Goal: Task Accomplishment & Management: Use online tool/utility

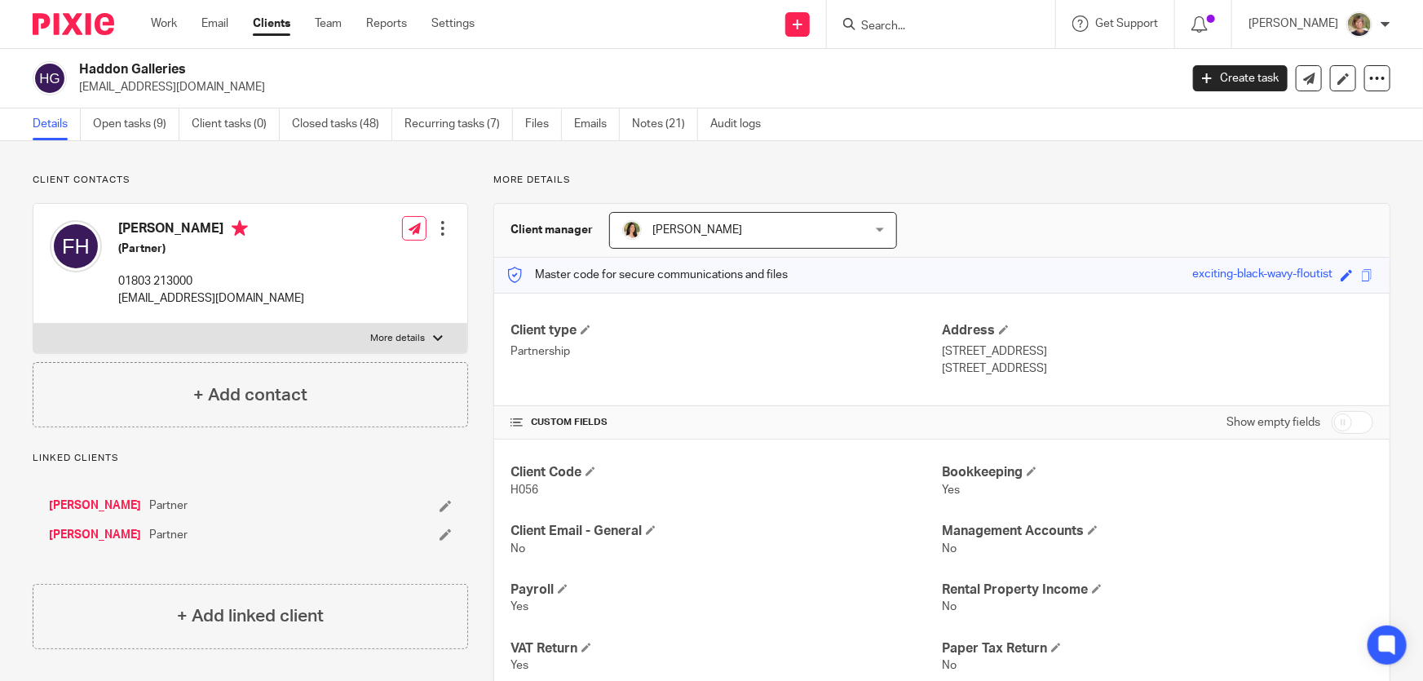
click at [948, 25] on input "Search" at bounding box center [932, 27] width 147 height 15
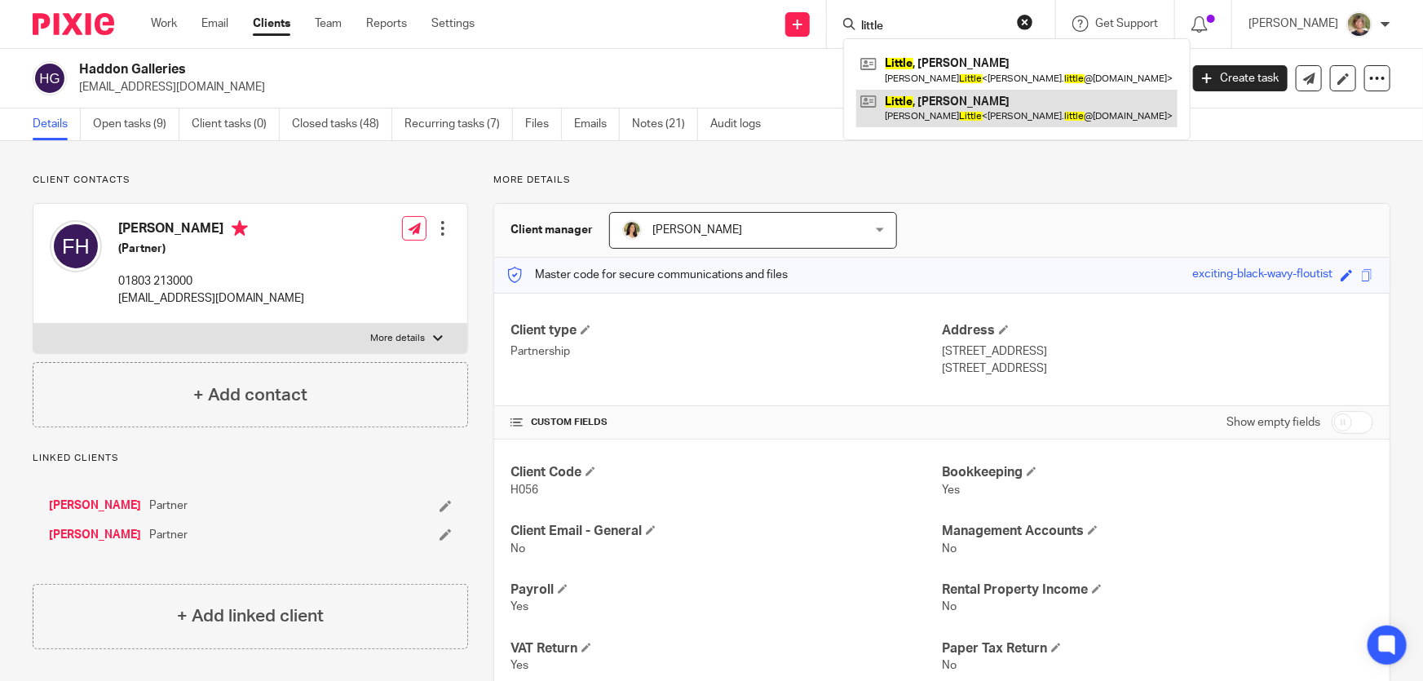
type input "little"
click at [964, 90] on link at bounding box center [1016, 109] width 321 height 38
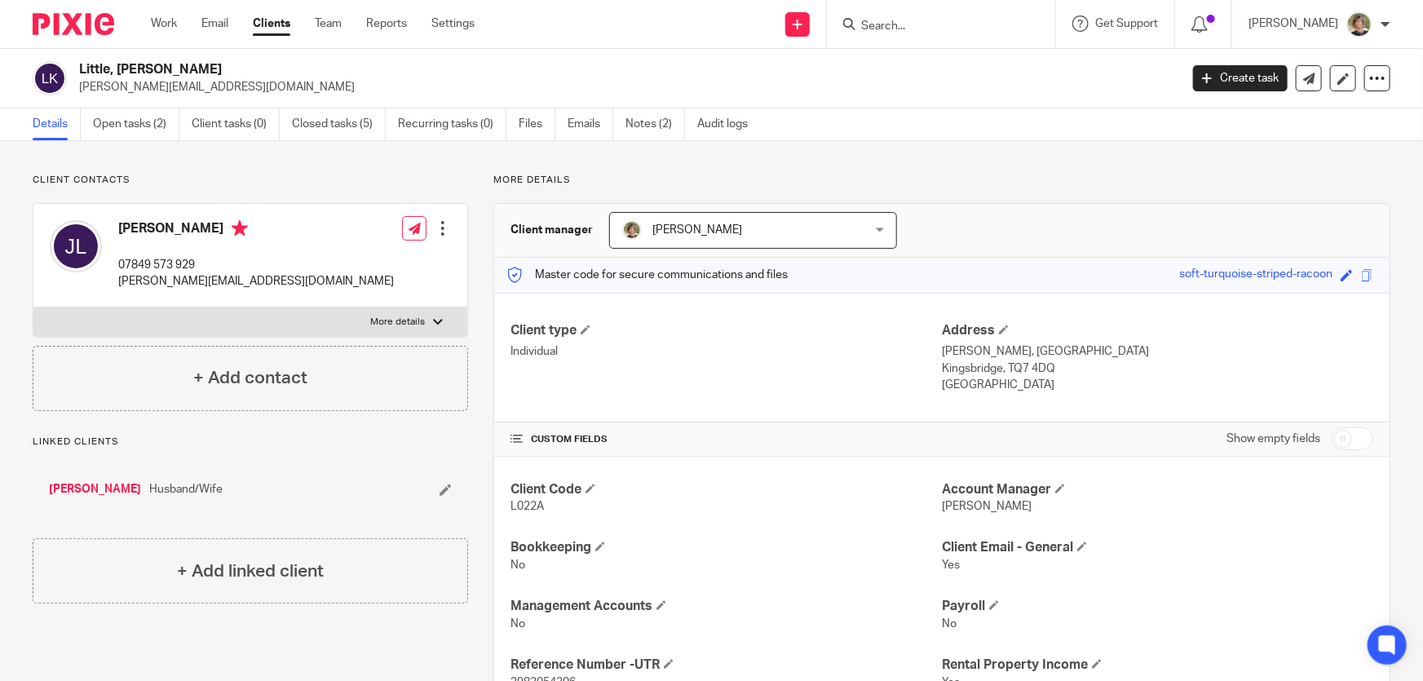
click at [926, 23] on input "Search" at bounding box center [932, 27] width 147 height 15
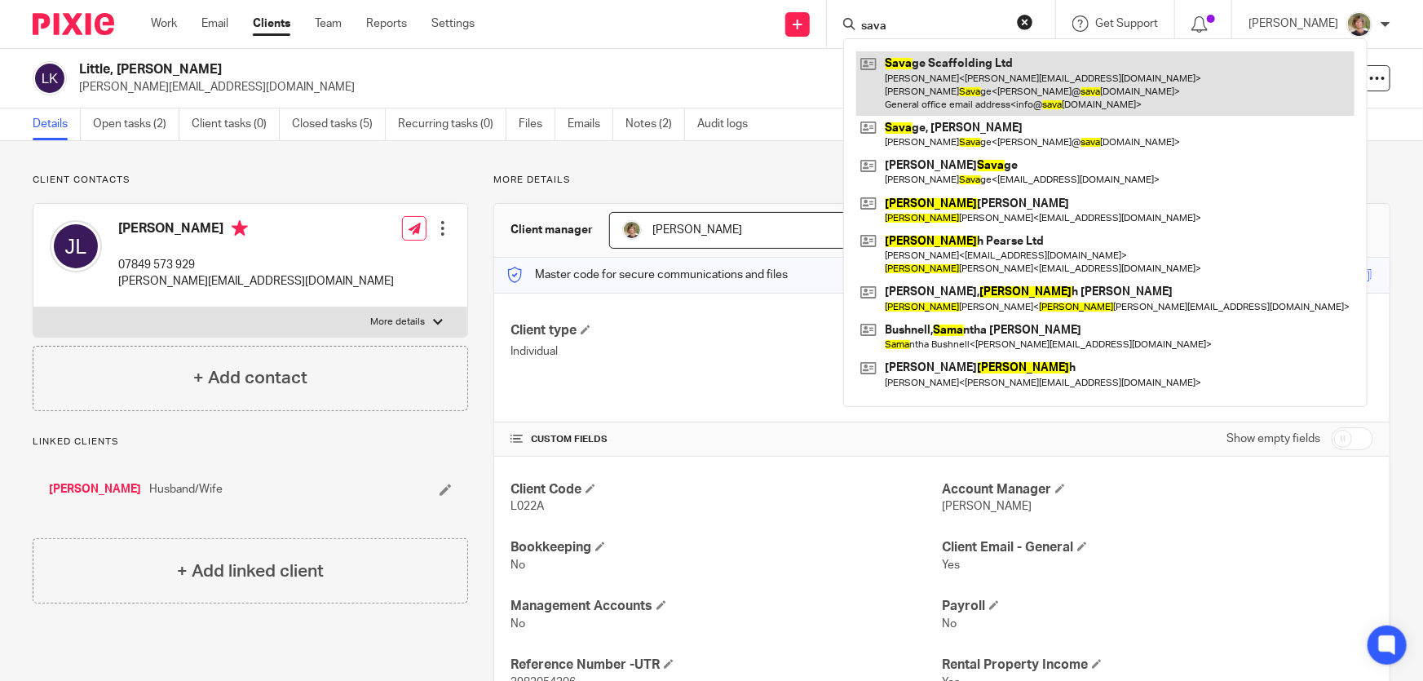
type input "sava"
click at [1016, 77] on link at bounding box center [1105, 83] width 498 height 64
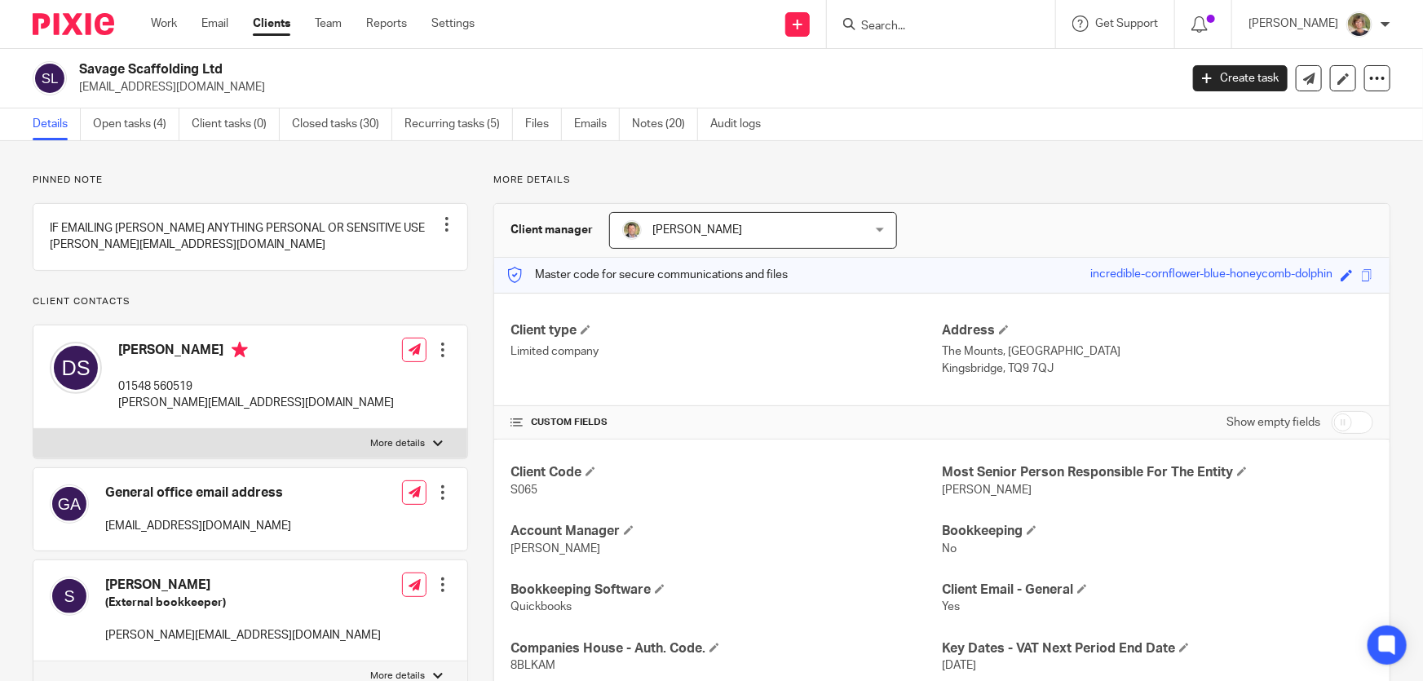
click at [943, 14] on form at bounding box center [946, 24] width 174 height 20
click at [945, 17] on form at bounding box center [946, 24] width 174 height 20
click at [945, 24] on input "Search" at bounding box center [932, 27] width 147 height 15
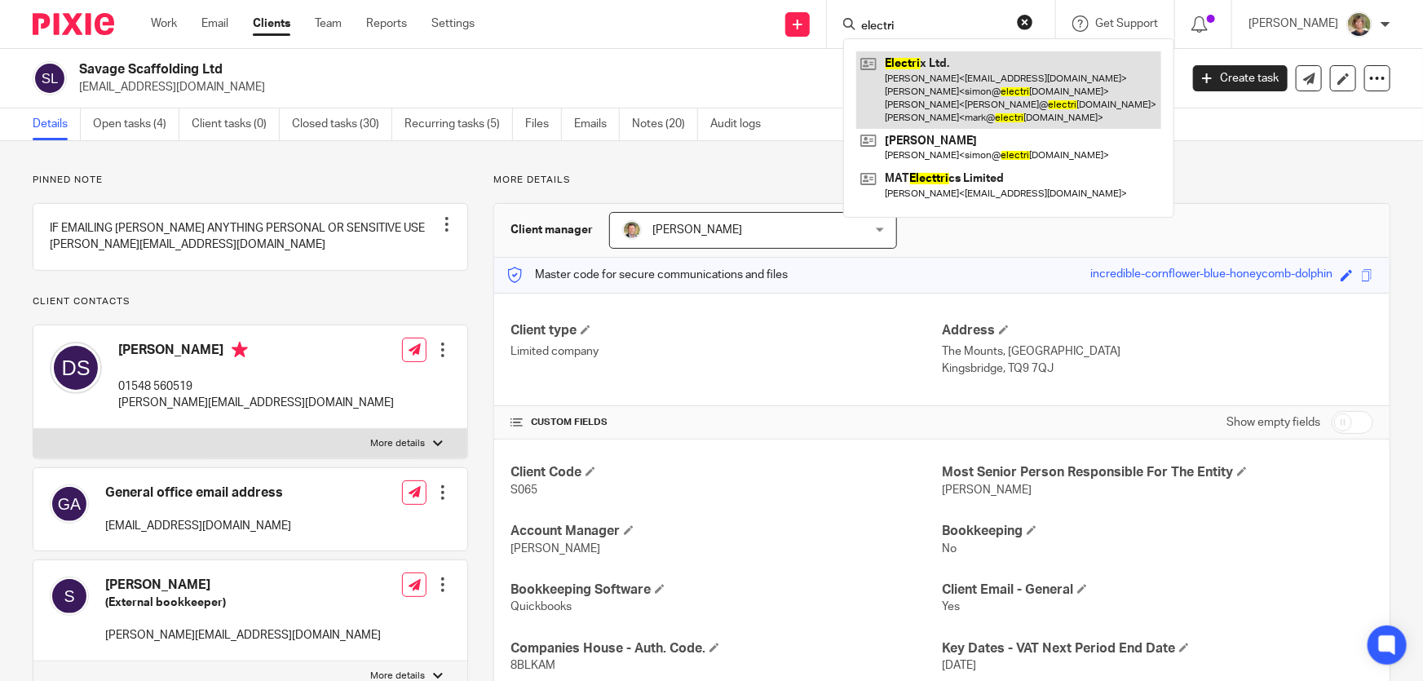
type input "electri"
click at [978, 90] on link at bounding box center [1008, 89] width 305 height 77
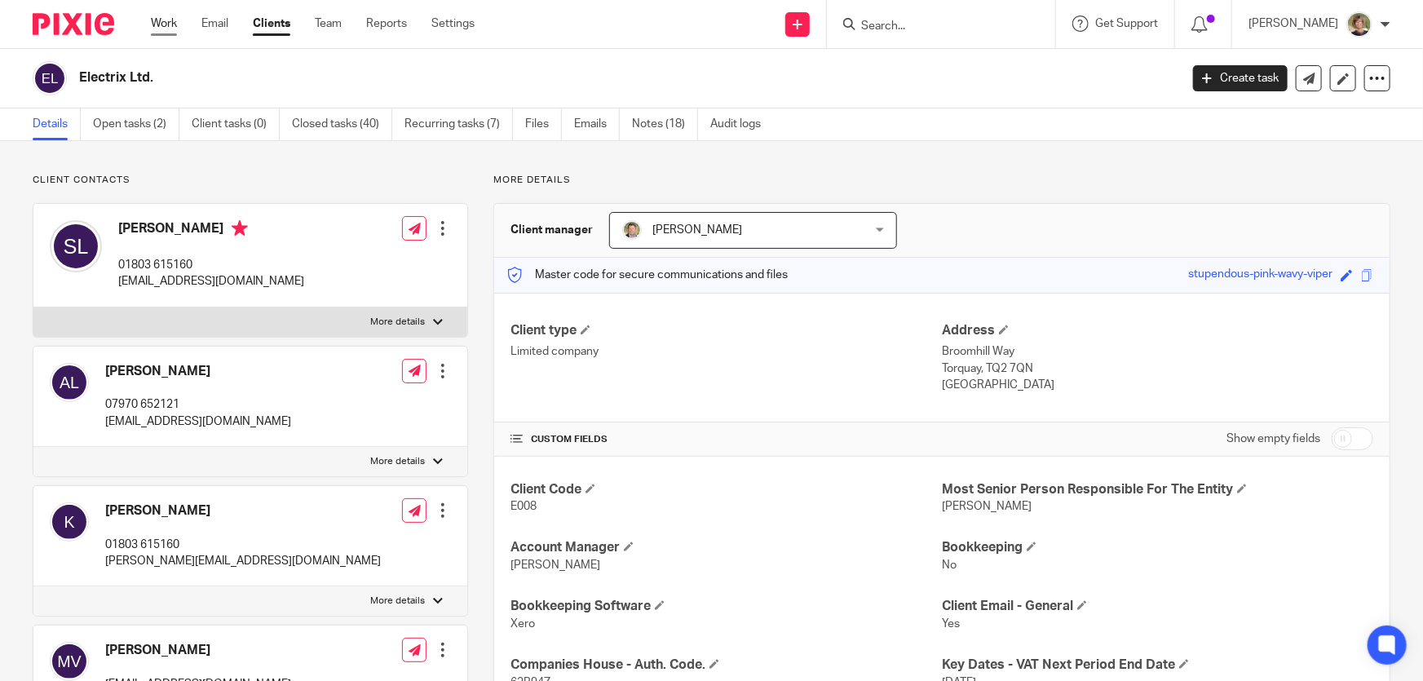
click at [164, 22] on link "Work" at bounding box center [164, 23] width 26 height 16
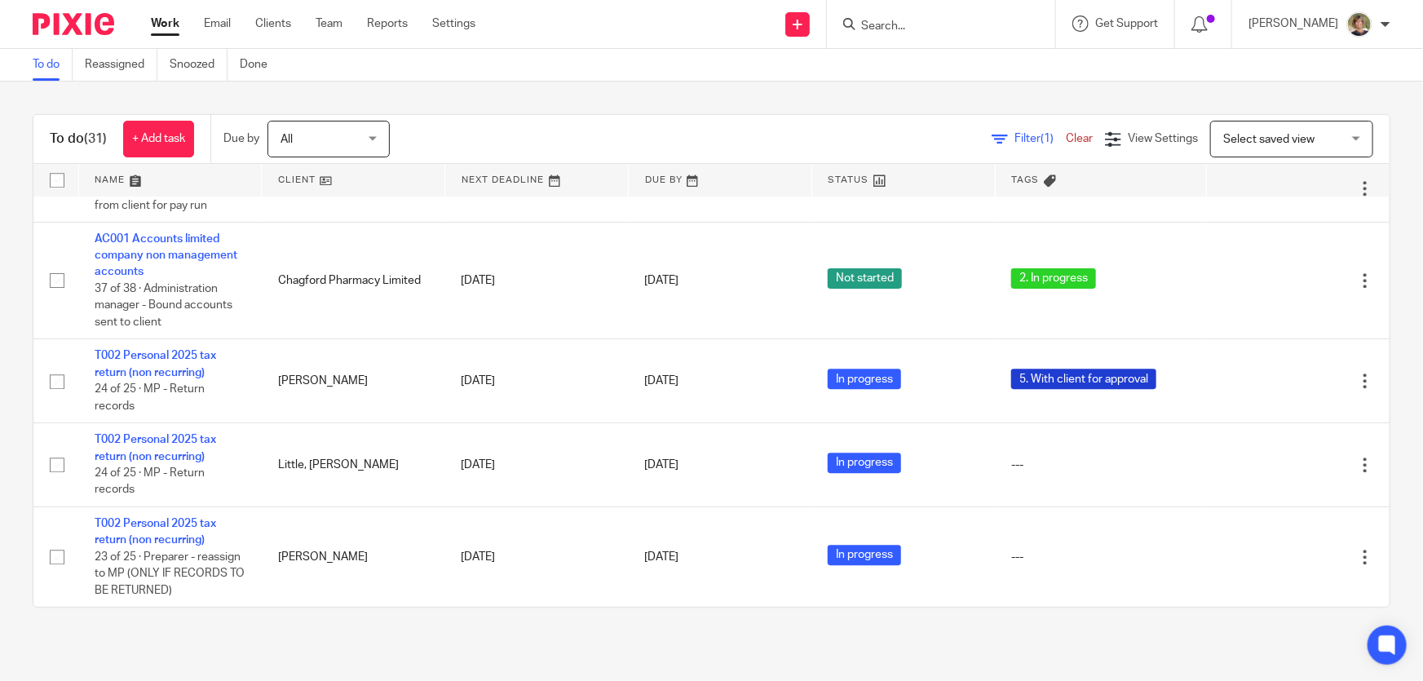
scroll to position [2438, 0]
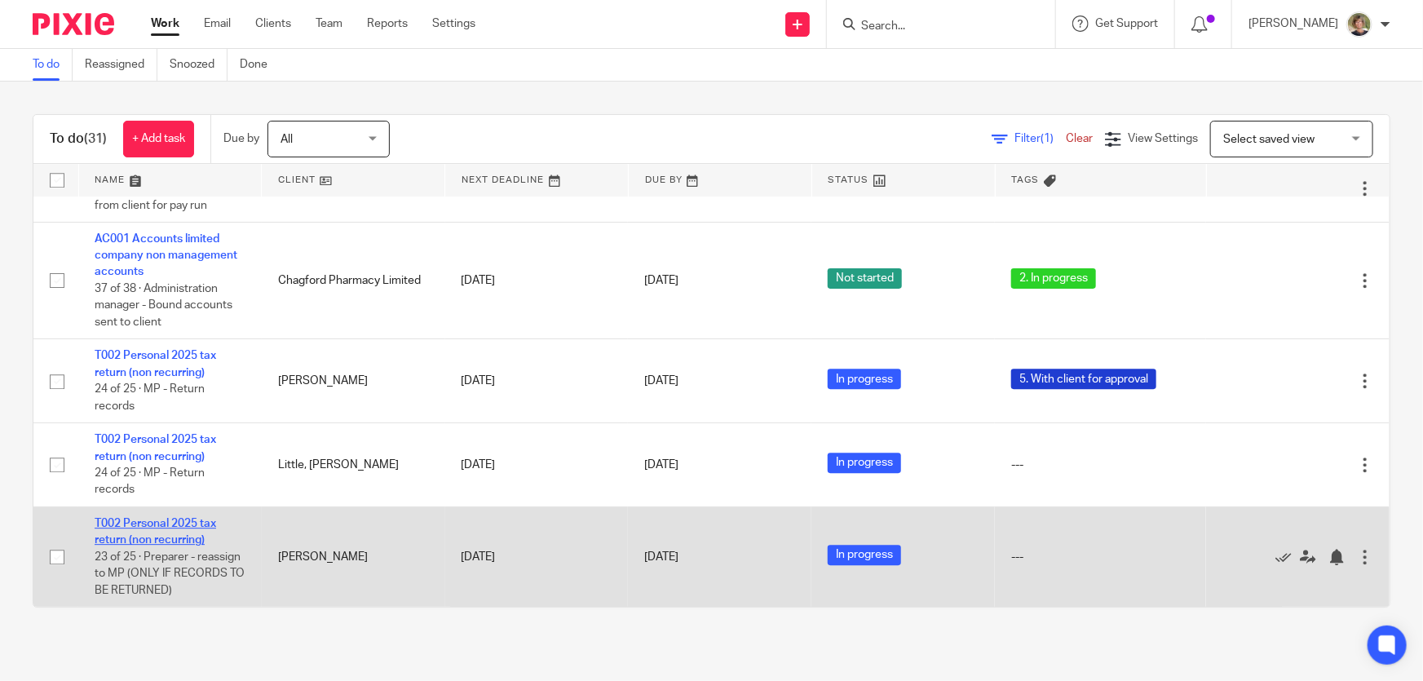
click at [171, 519] on link "T002 Personal 2025 tax return (non recurring)" at bounding box center [155, 532] width 121 height 28
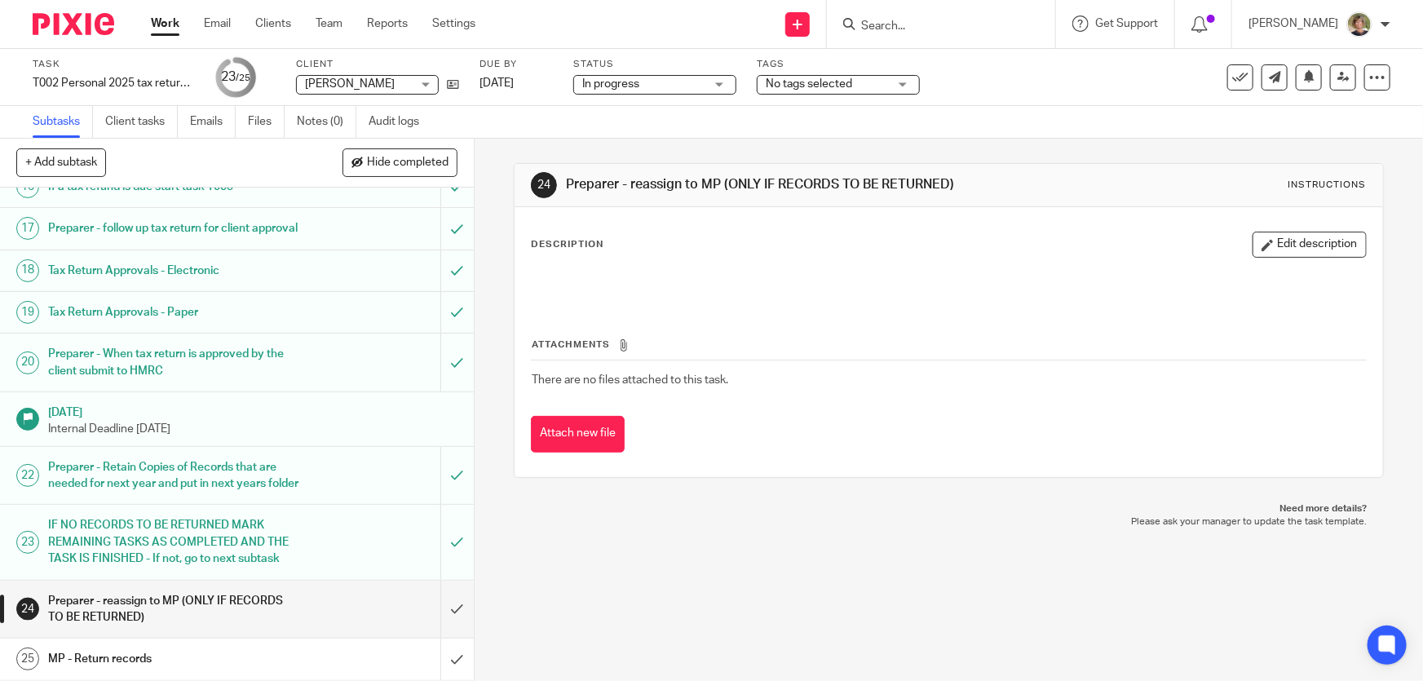
scroll to position [978, 0]
click at [439, 603] on input "submit" at bounding box center [237, 609] width 474 height 58
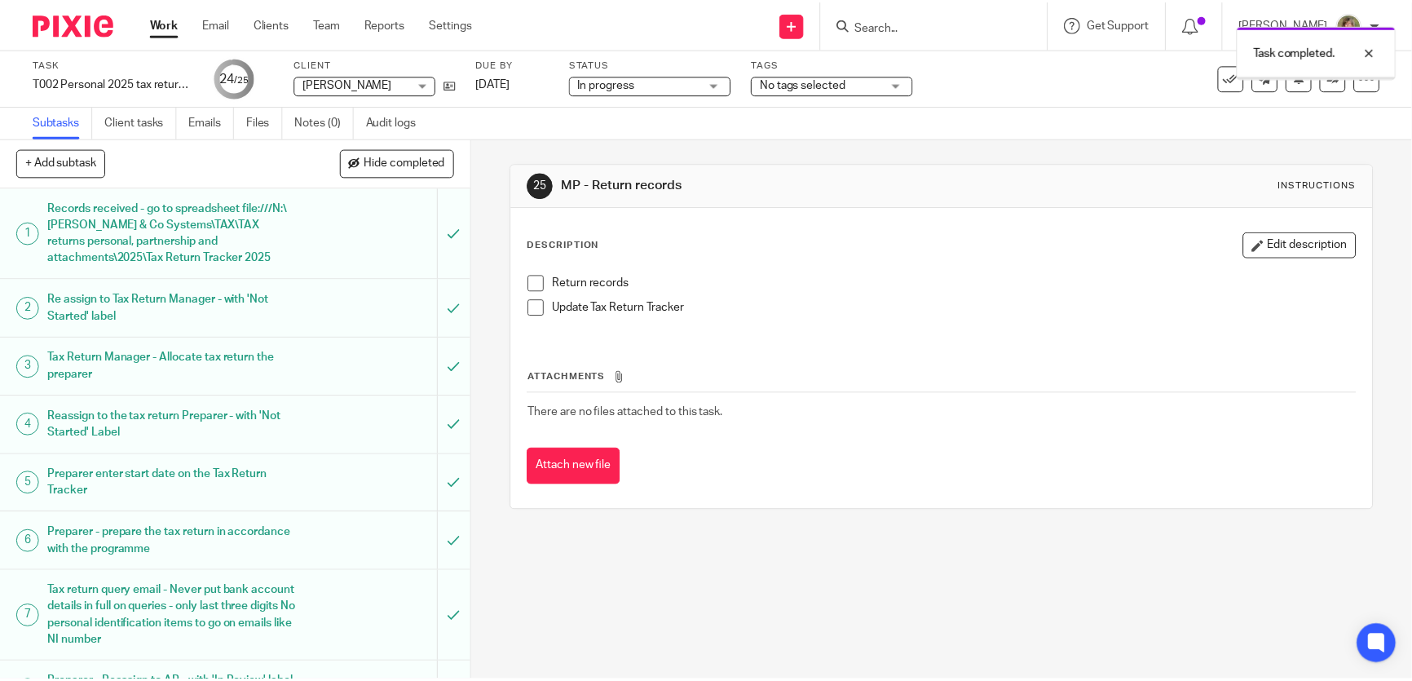
scroll to position [978, 0]
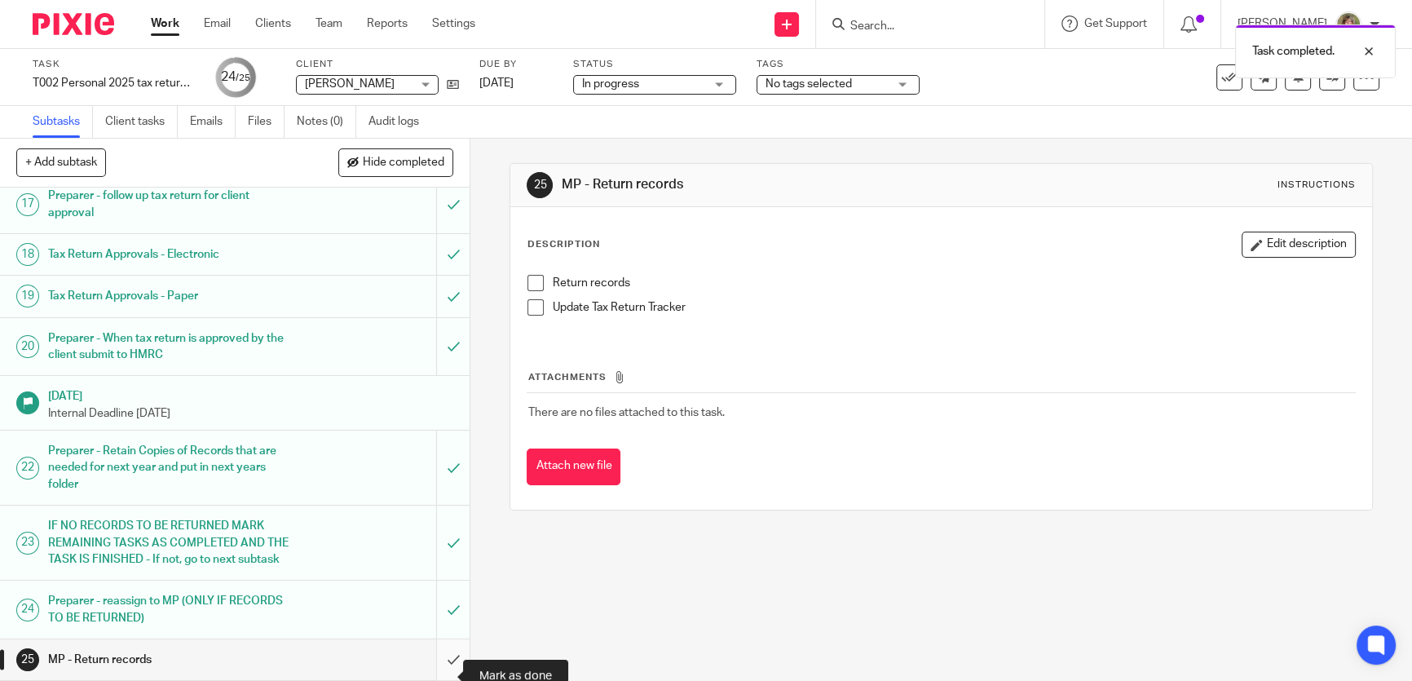
click at [440, 657] on input "submit" at bounding box center [235, 659] width 470 height 41
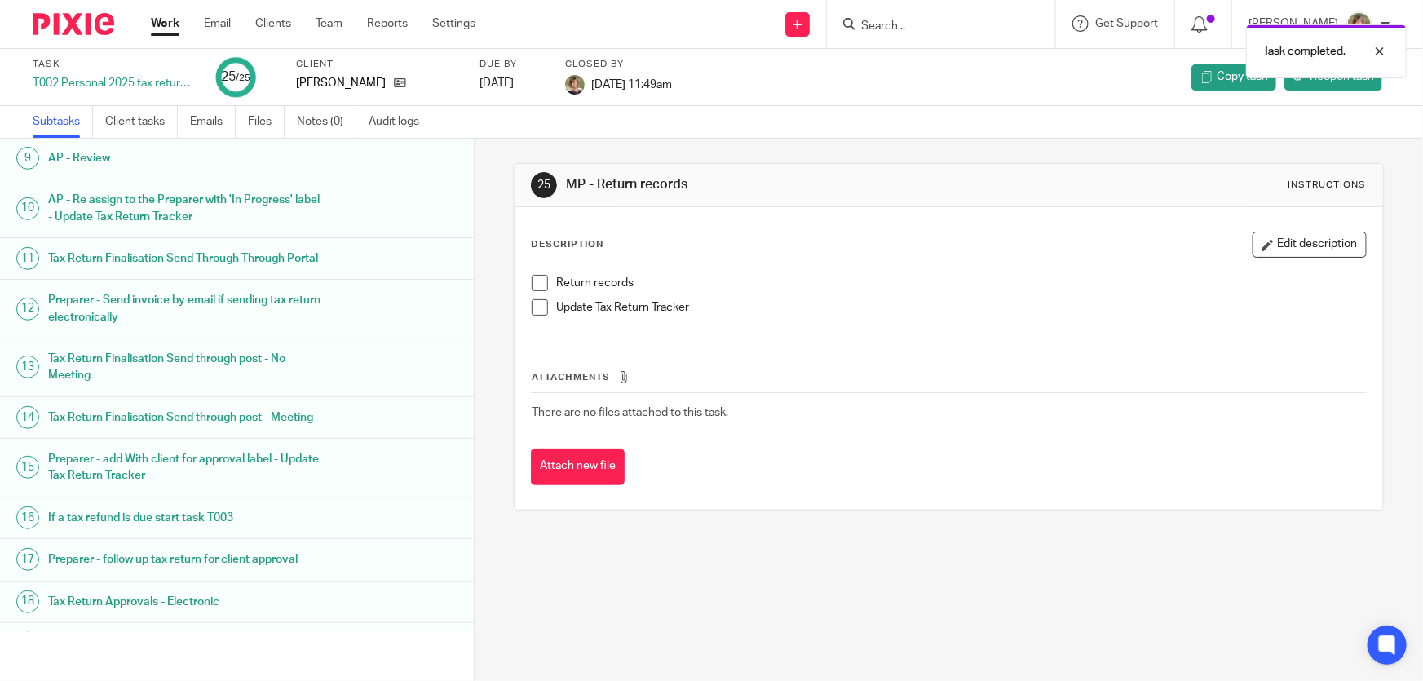
scroll to position [946, 0]
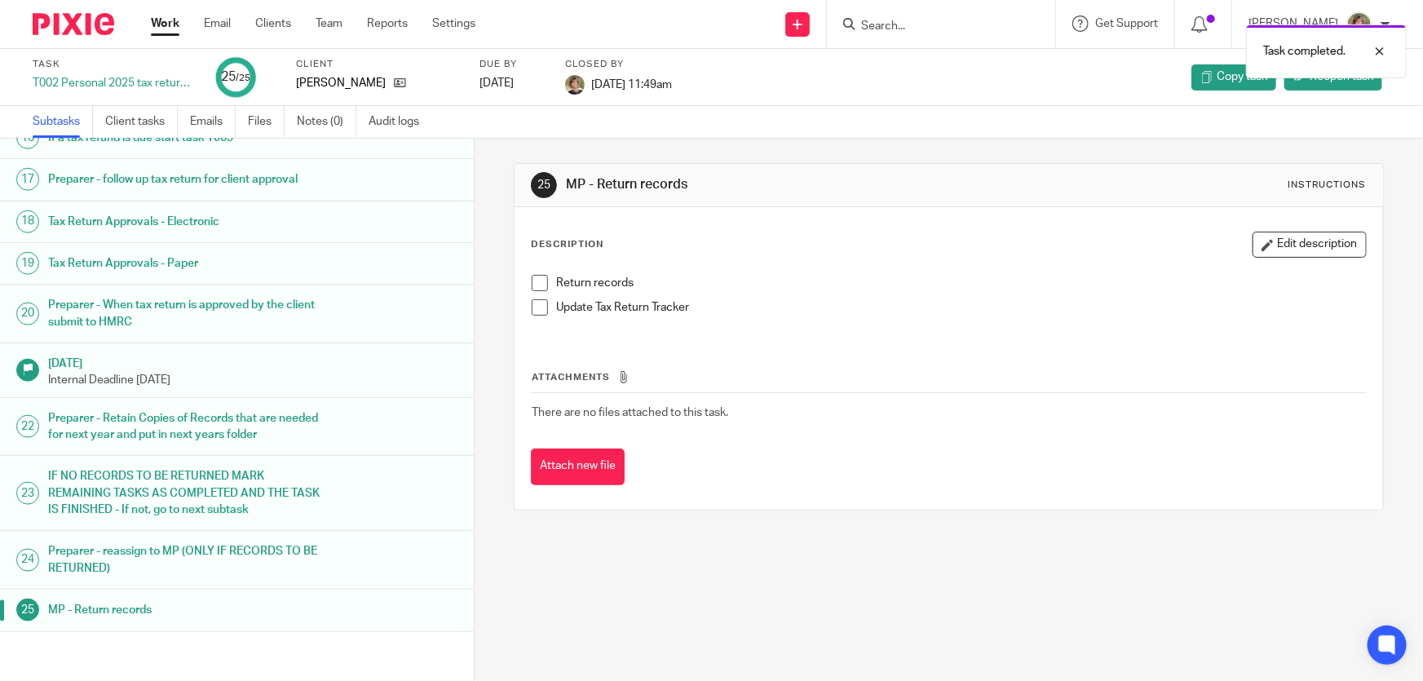
click at [161, 24] on link "Work" at bounding box center [165, 23] width 29 height 16
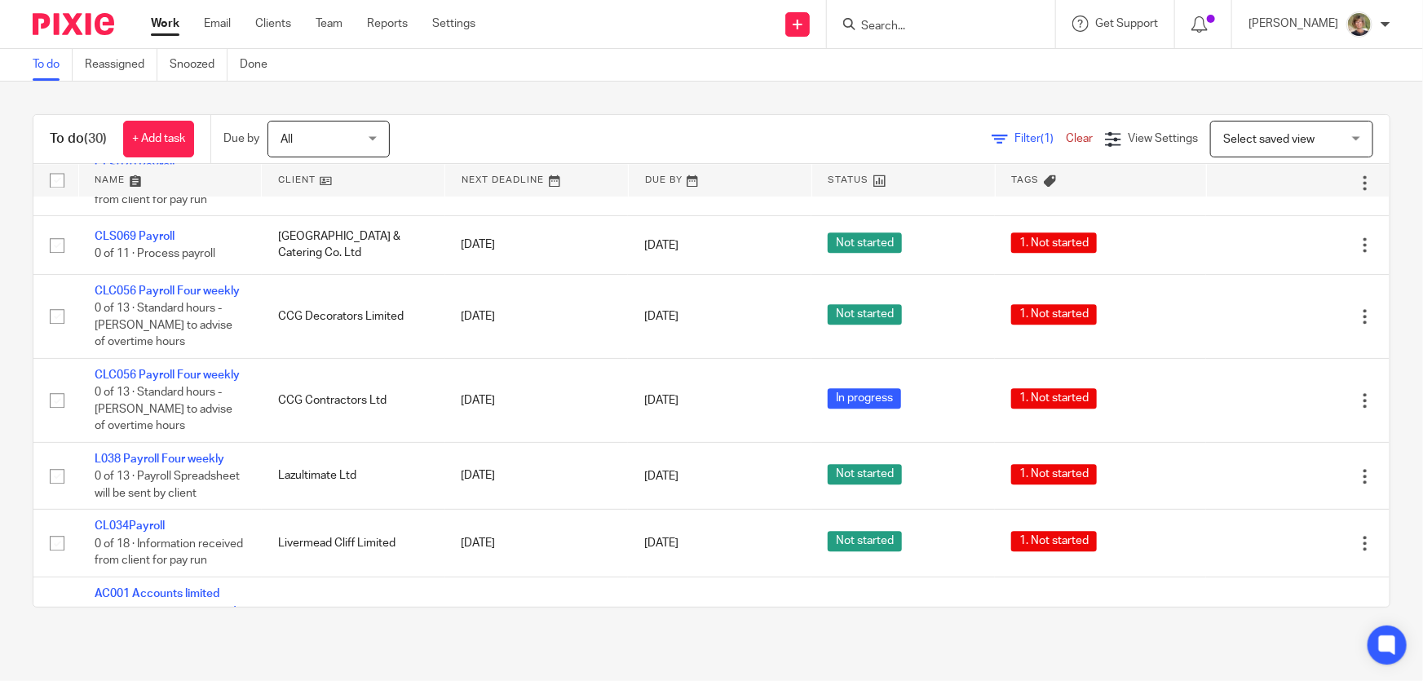
scroll to position [2320, 0]
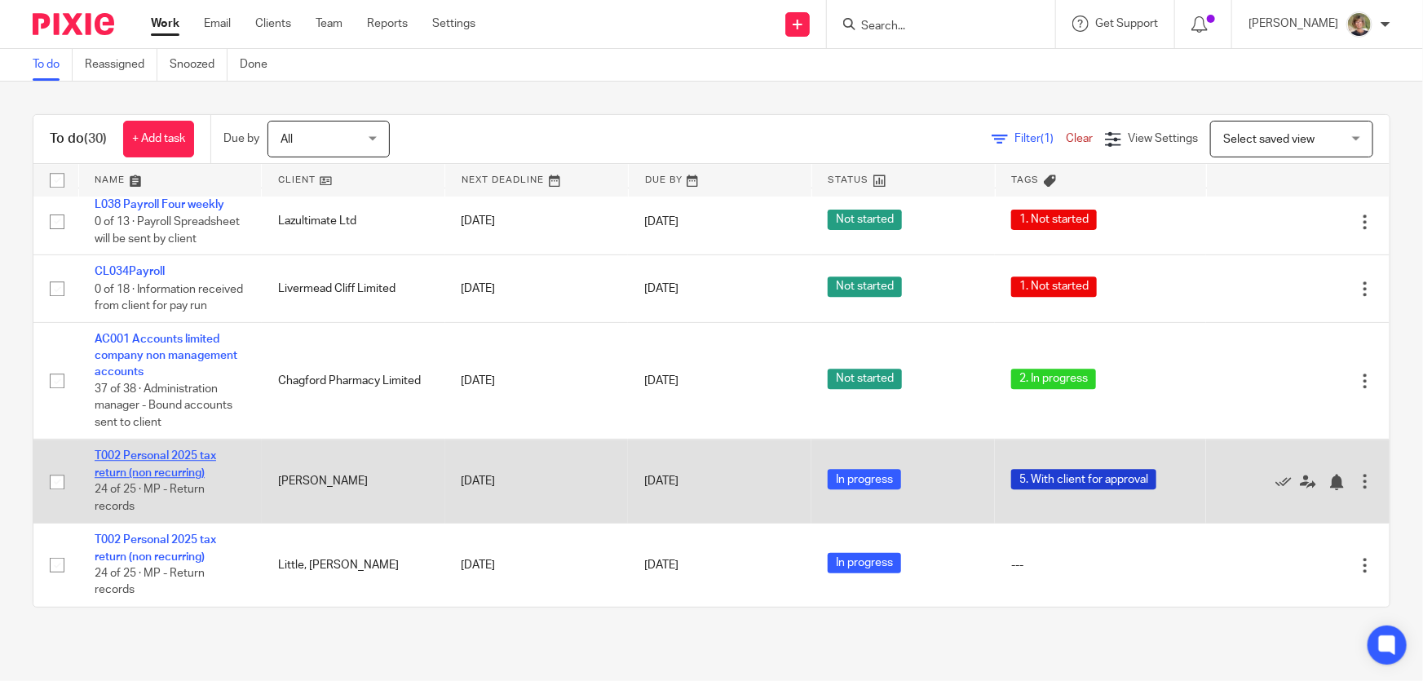
click at [170, 458] on link "T002 Personal 2025 tax return (non recurring)" at bounding box center [155, 464] width 121 height 28
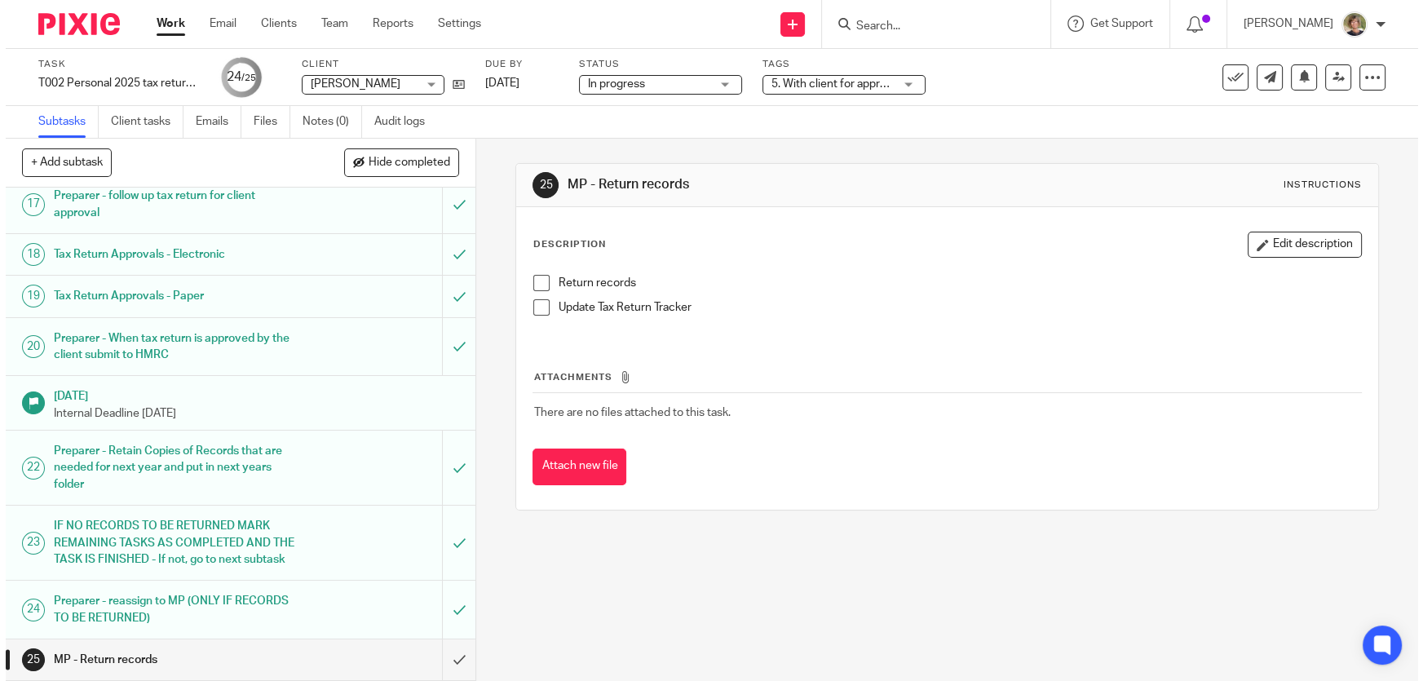
scroll to position [978, 0]
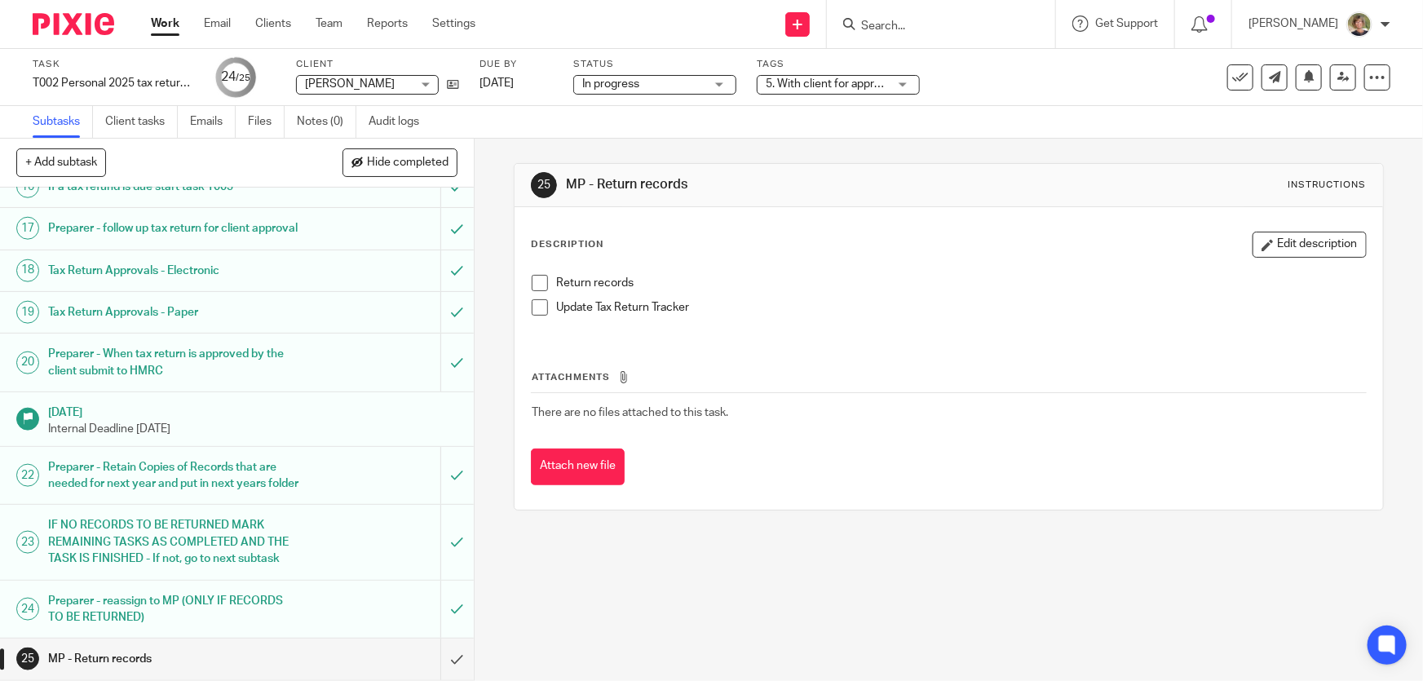
click at [536, 281] on span at bounding box center [540, 283] width 16 height 16
click at [538, 302] on span at bounding box center [540, 307] width 16 height 16
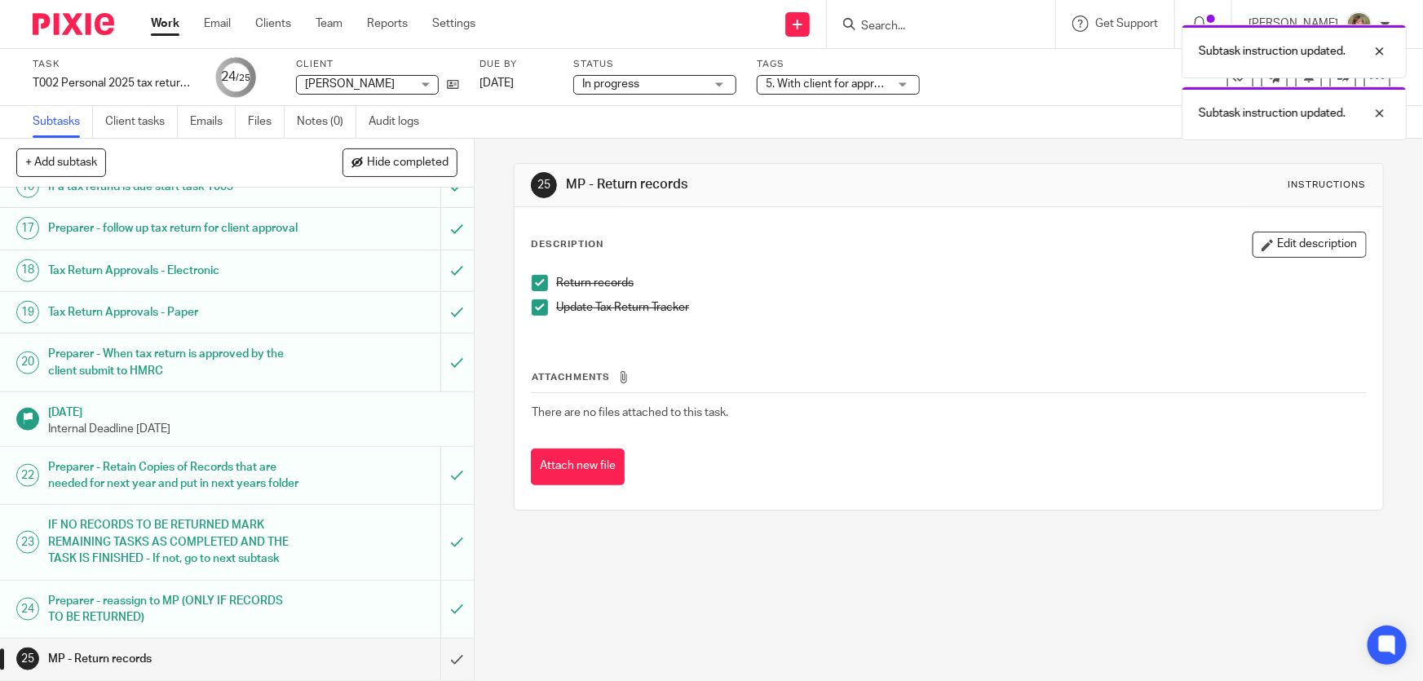
click at [152, 24] on link "Work" at bounding box center [165, 23] width 29 height 16
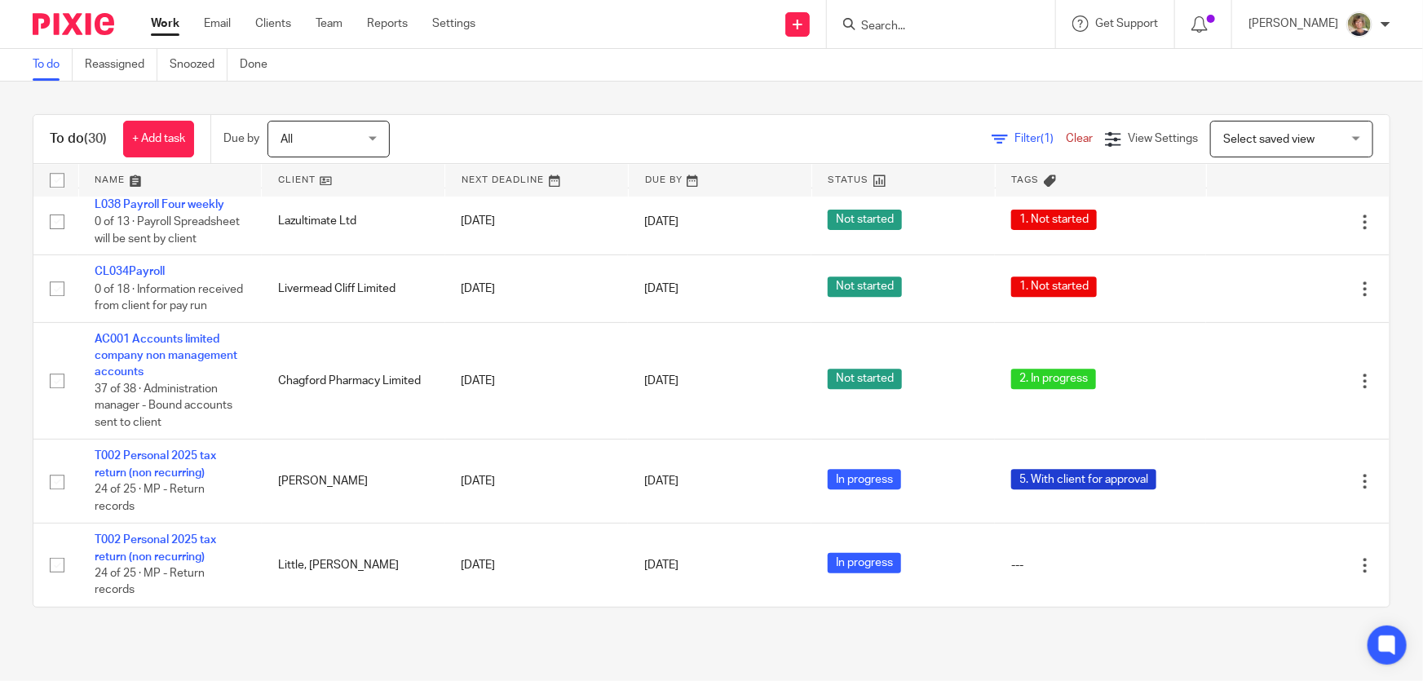
scroll to position [2320, 0]
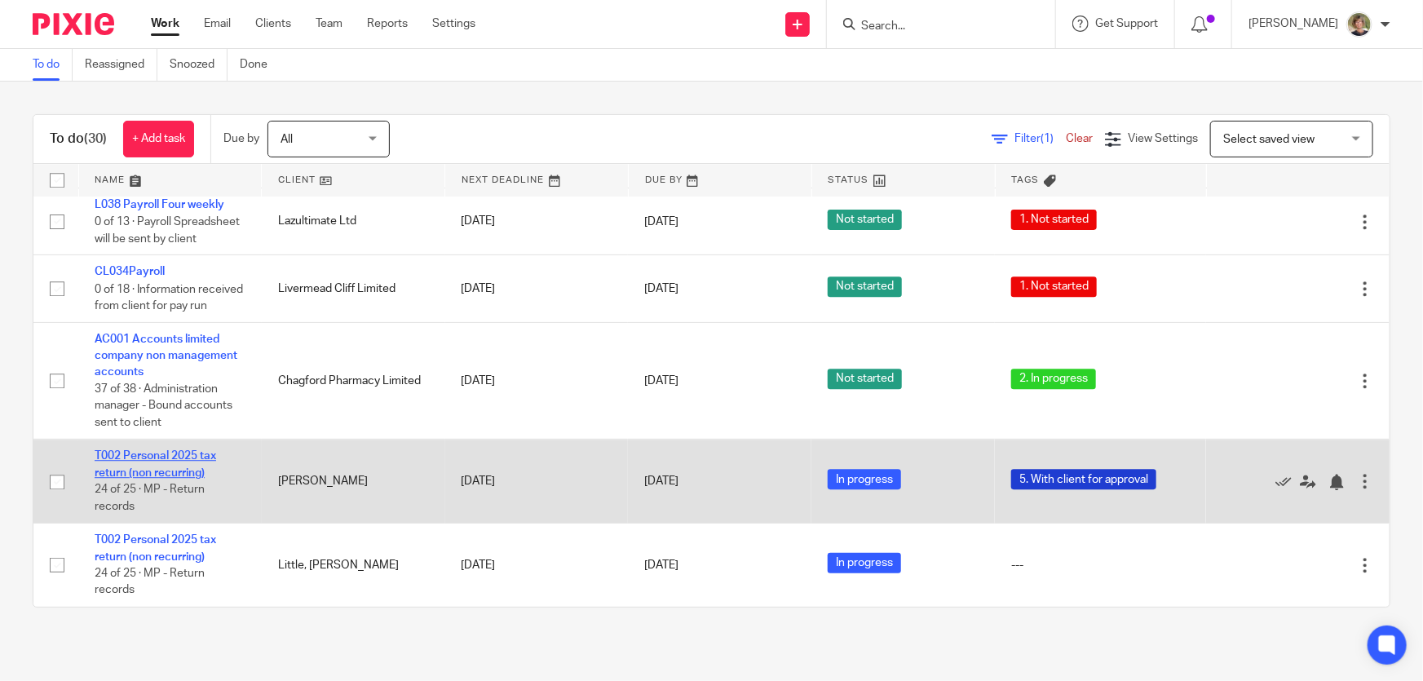
click at [216, 461] on td "T002 Personal 2025 tax return (non recurring) 24 of 25 · MP - Return records" at bounding box center [169, 481] width 183 height 84
click at [204, 456] on link "T002 Personal 2025 tax return (non recurring)" at bounding box center [155, 464] width 121 height 28
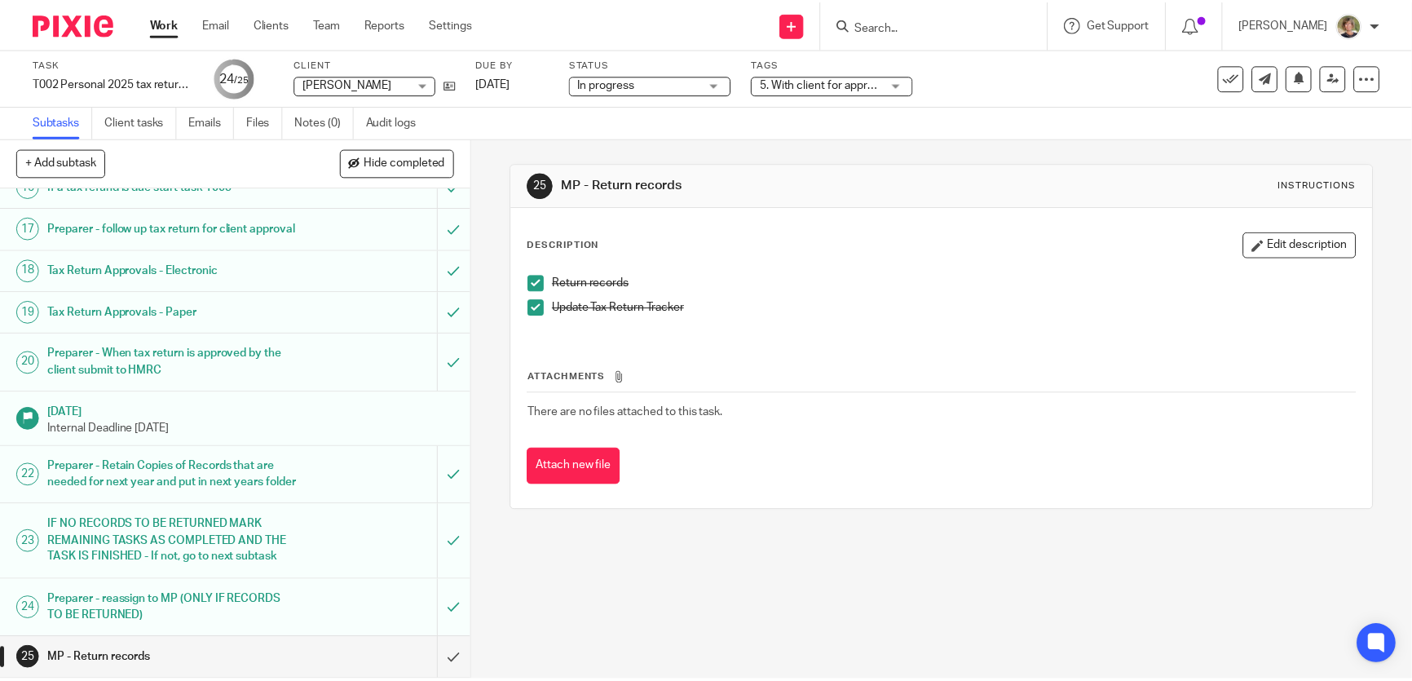
scroll to position [978, 0]
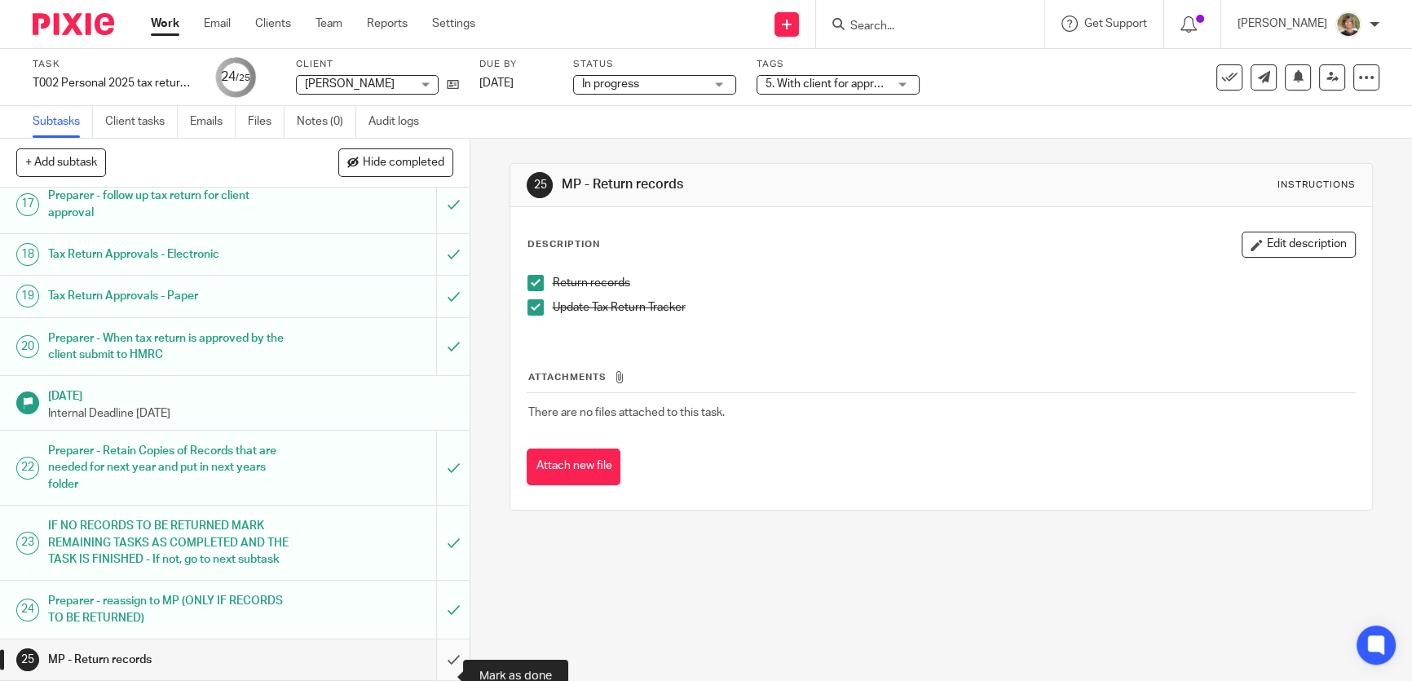
click at [439, 658] on input "submit" at bounding box center [235, 659] width 470 height 41
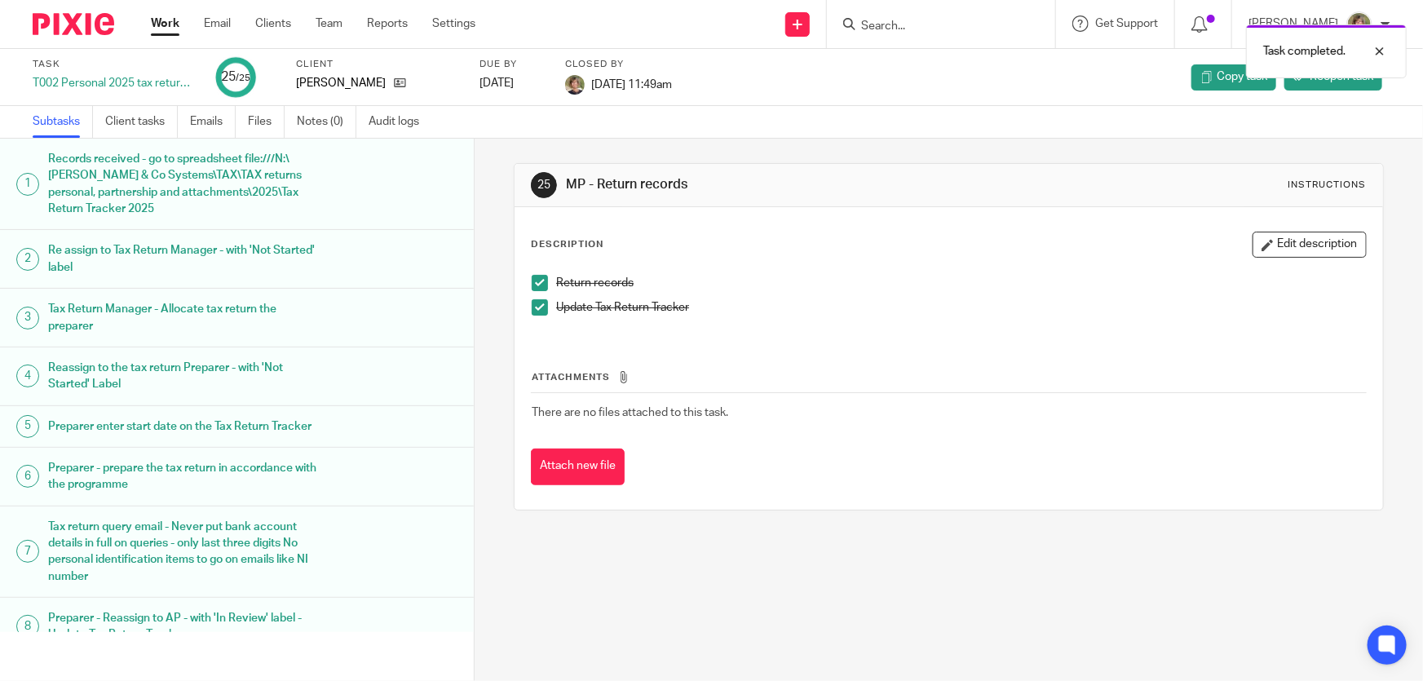
click at [165, 21] on link "Work" at bounding box center [165, 23] width 29 height 16
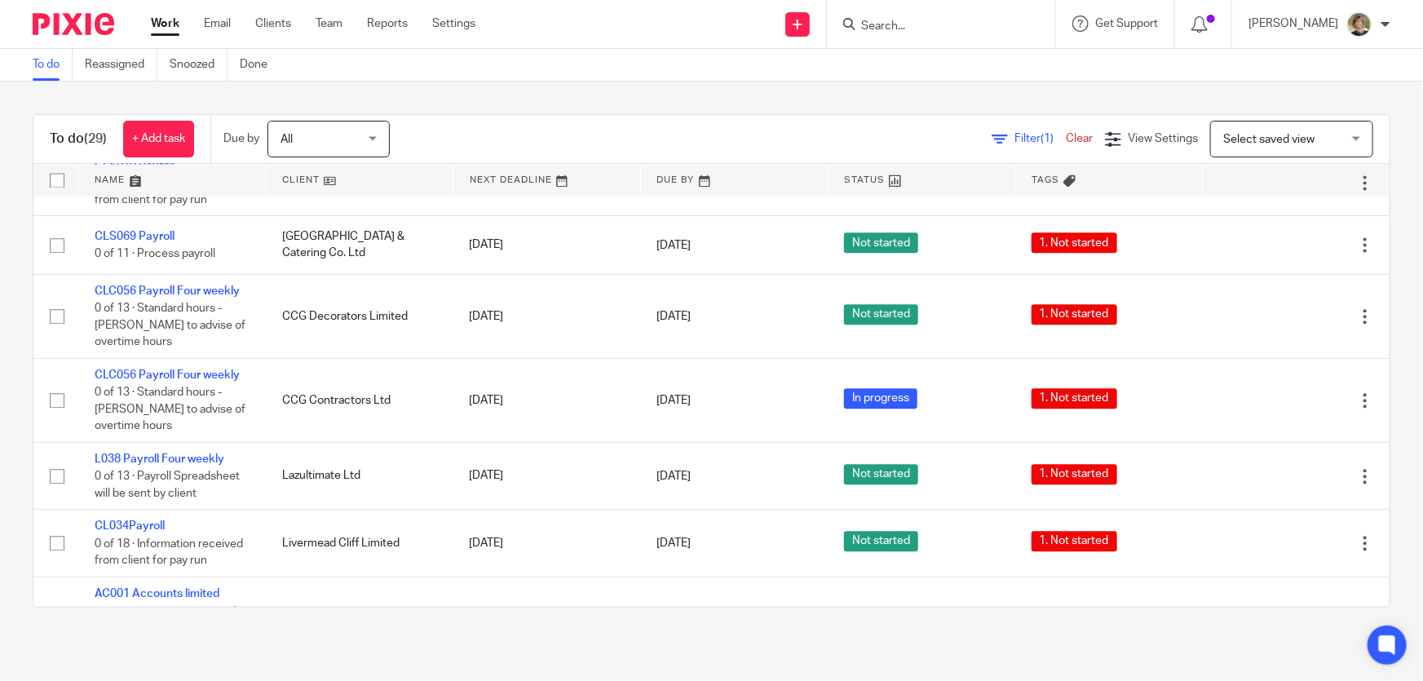
scroll to position [2087, 0]
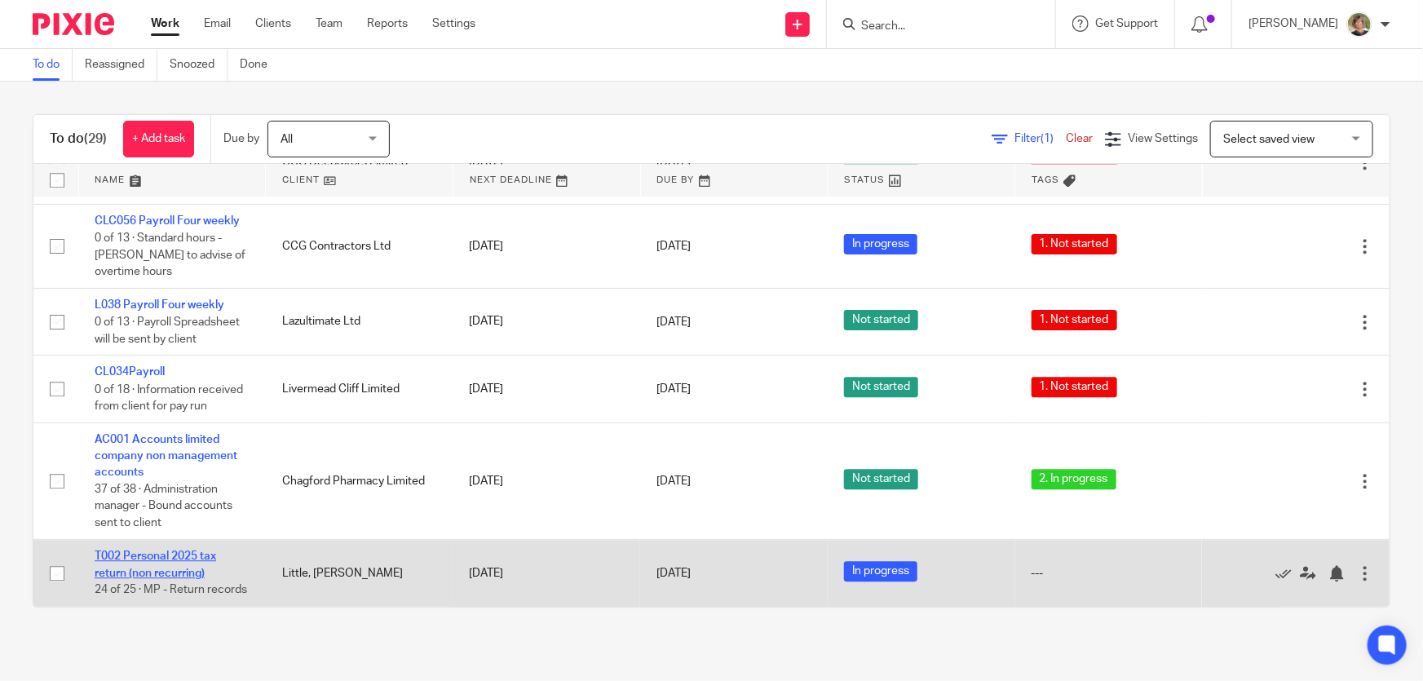
click at [192, 550] on link "T002 Personal 2025 tax return (non recurring)" at bounding box center [155, 564] width 121 height 28
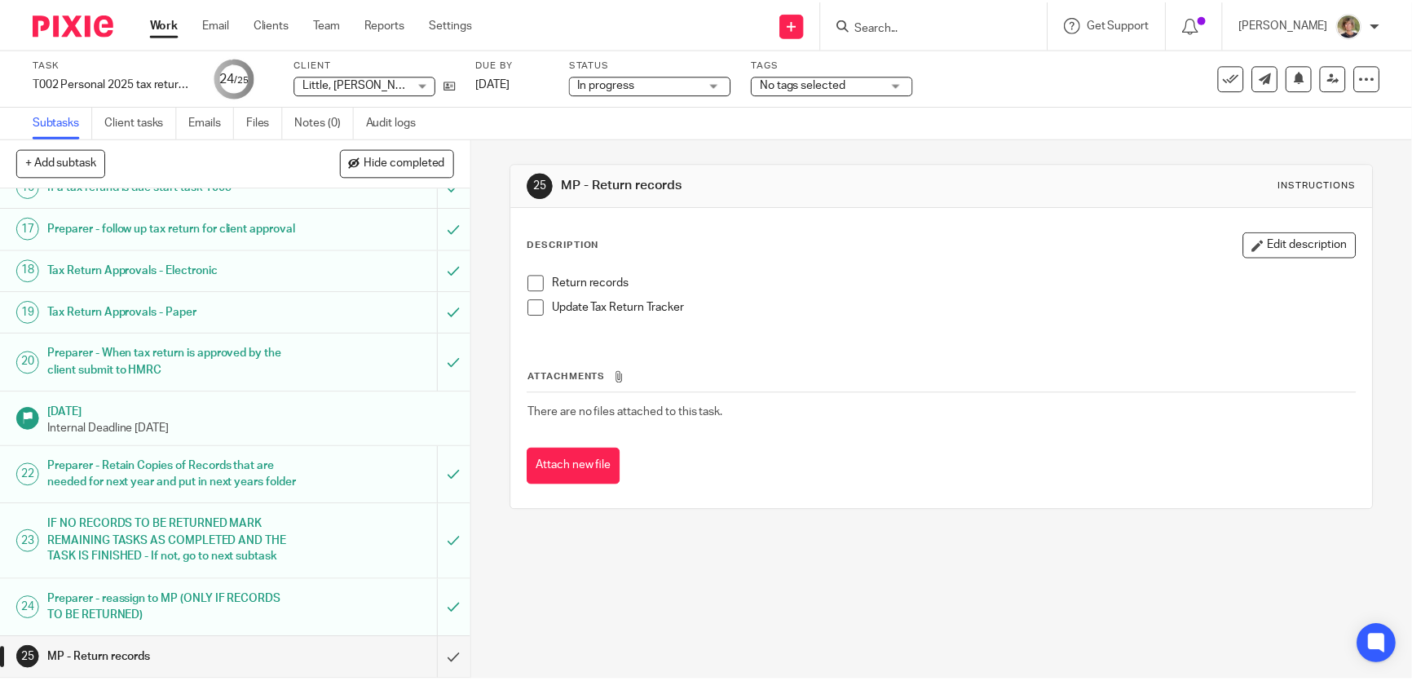
scroll to position [978, 0]
click at [532, 286] on span at bounding box center [540, 283] width 16 height 16
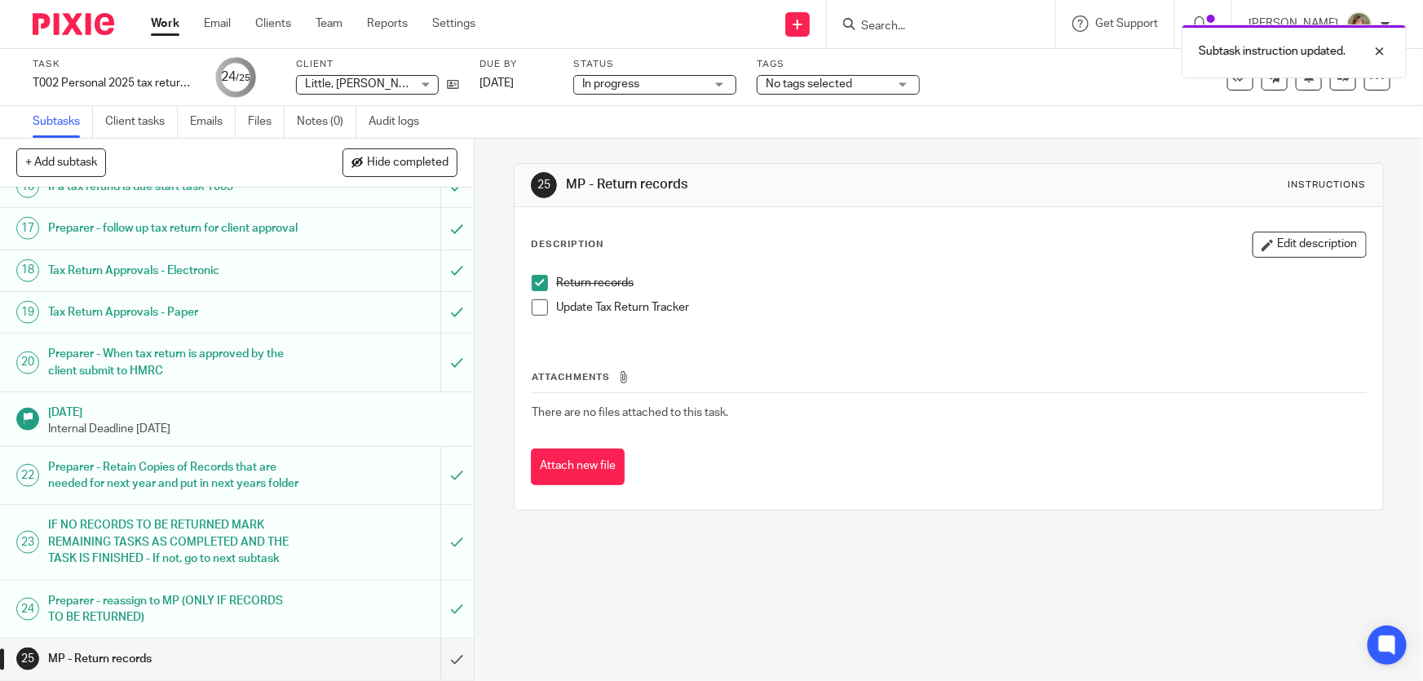
click at [533, 308] on span at bounding box center [540, 307] width 16 height 16
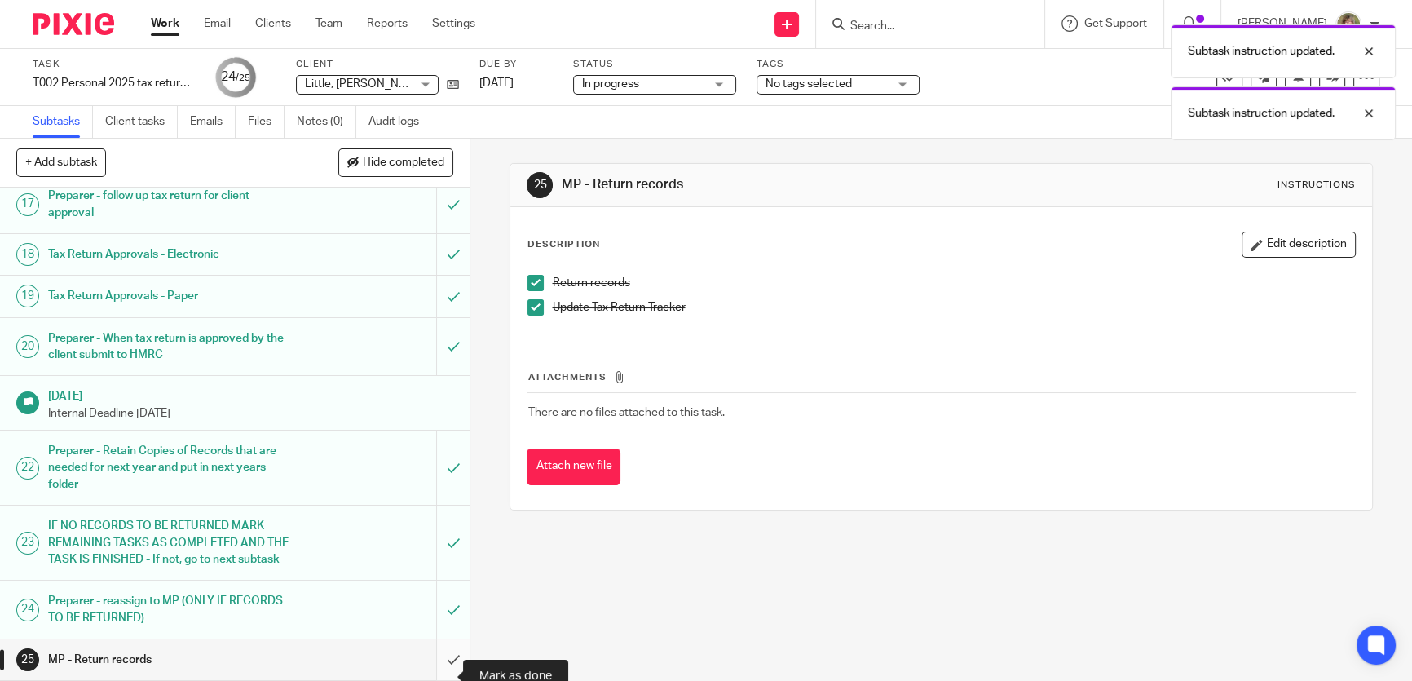
click at [444, 655] on input "submit" at bounding box center [235, 659] width 470 height 41
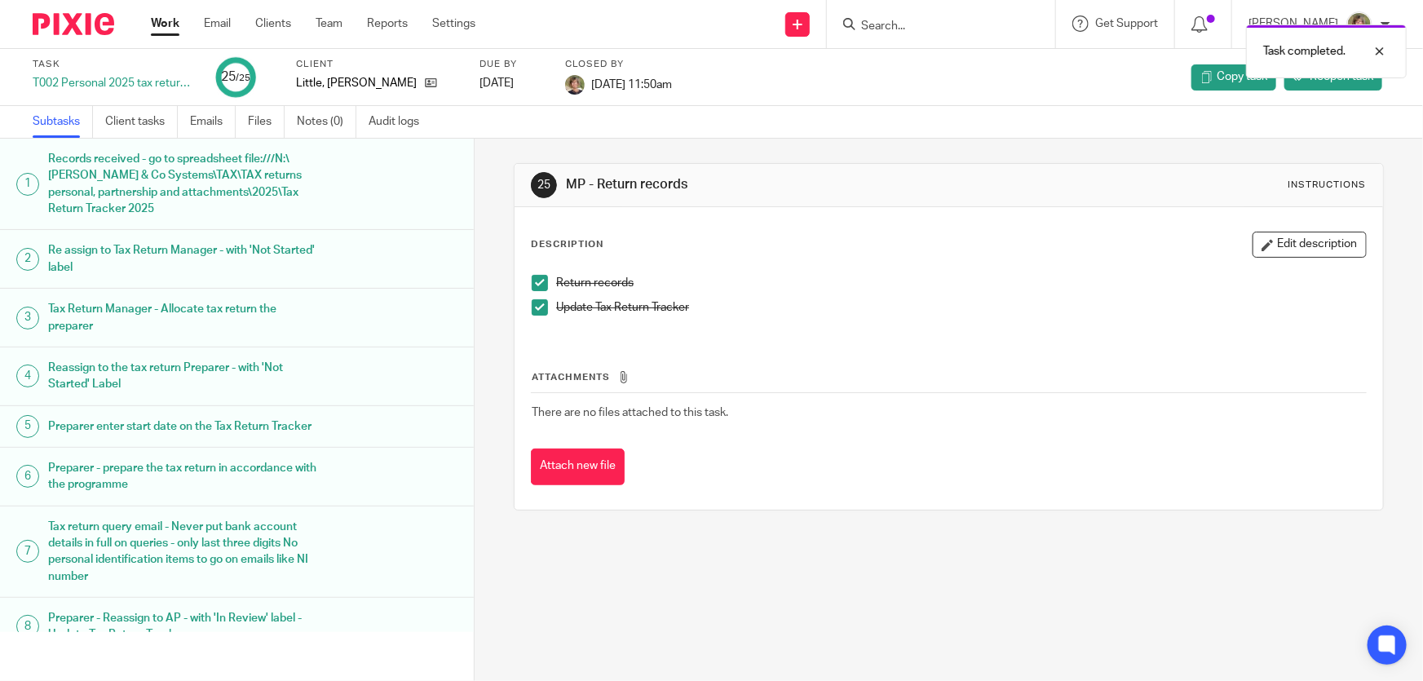
click at [157, 20] on link "Work" at bounding box center [165, 23] width 29 height 16
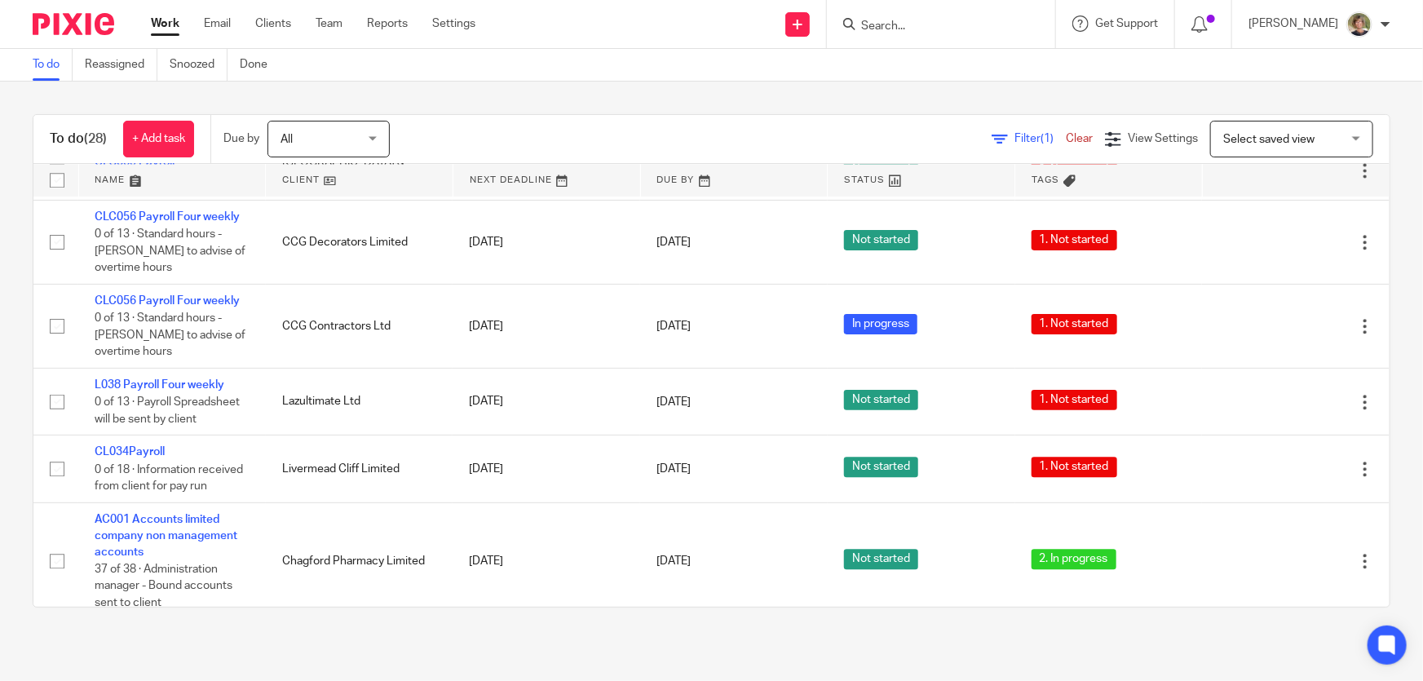
scroll to position [2004, 0]
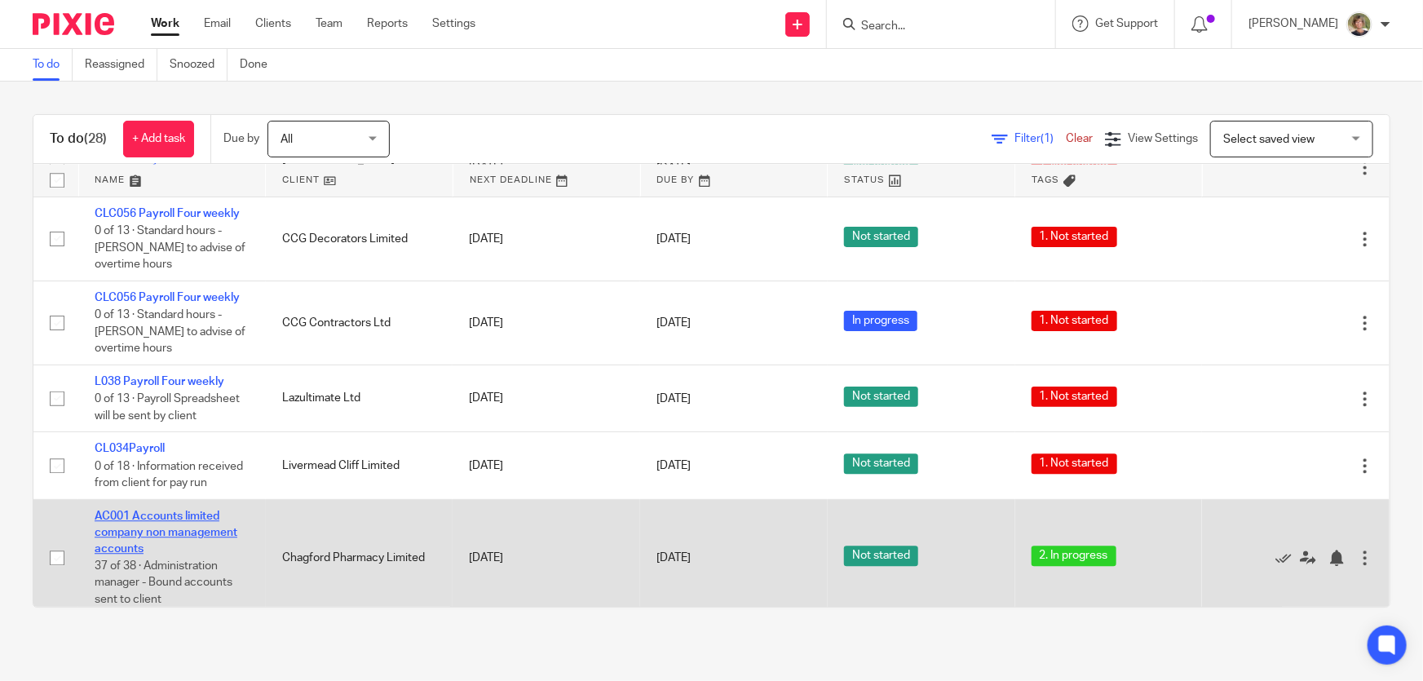
click at [185, 523] on link "AC001 Accounts limited company non management accounts" at bounding box center [166, 532] width 143 height 45
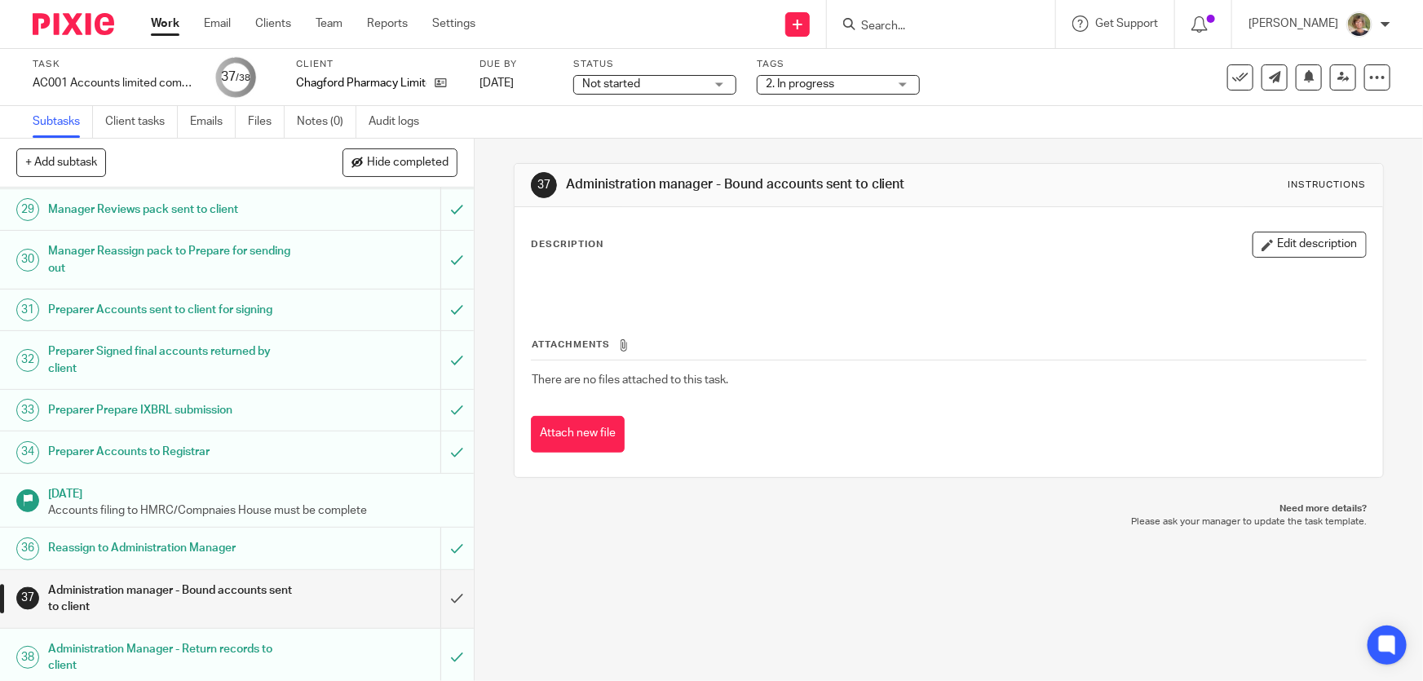
scroll to position [1502, 0]
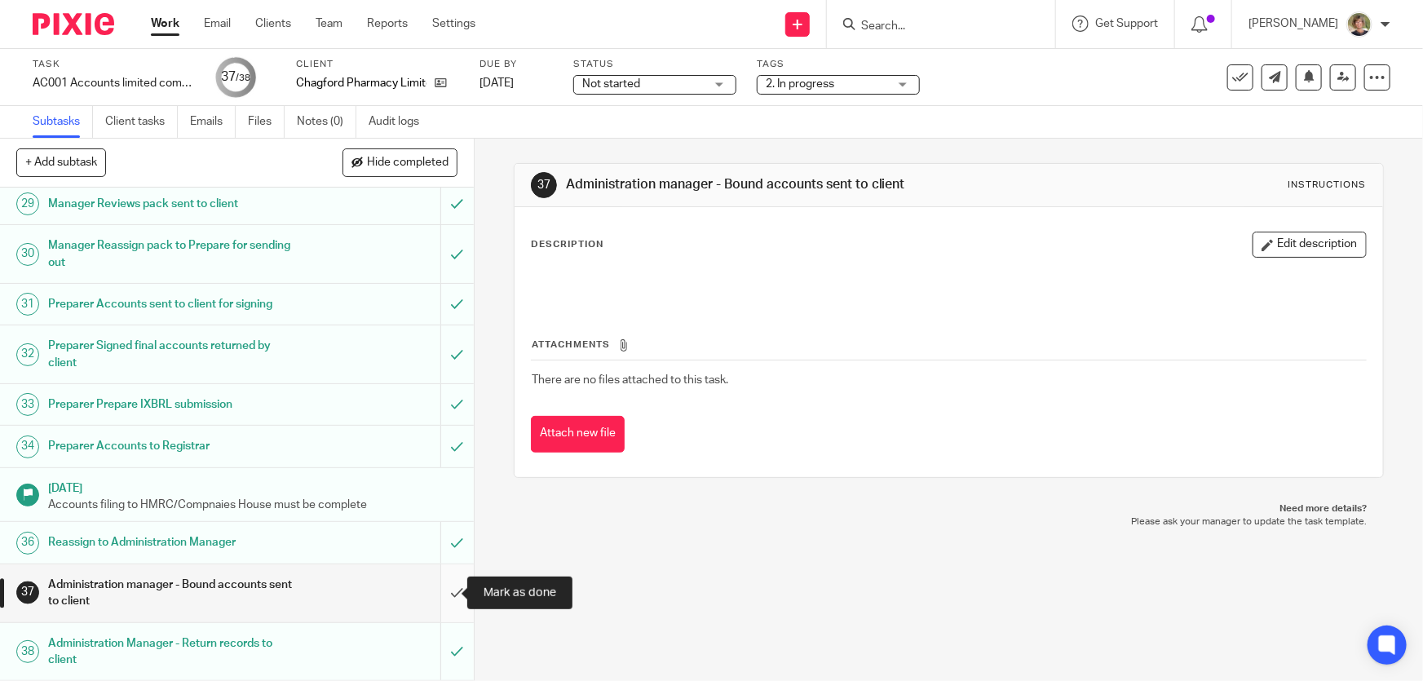
click at [440, 592] on input "submit" at bounding box center [237, 593] width 474 height 58
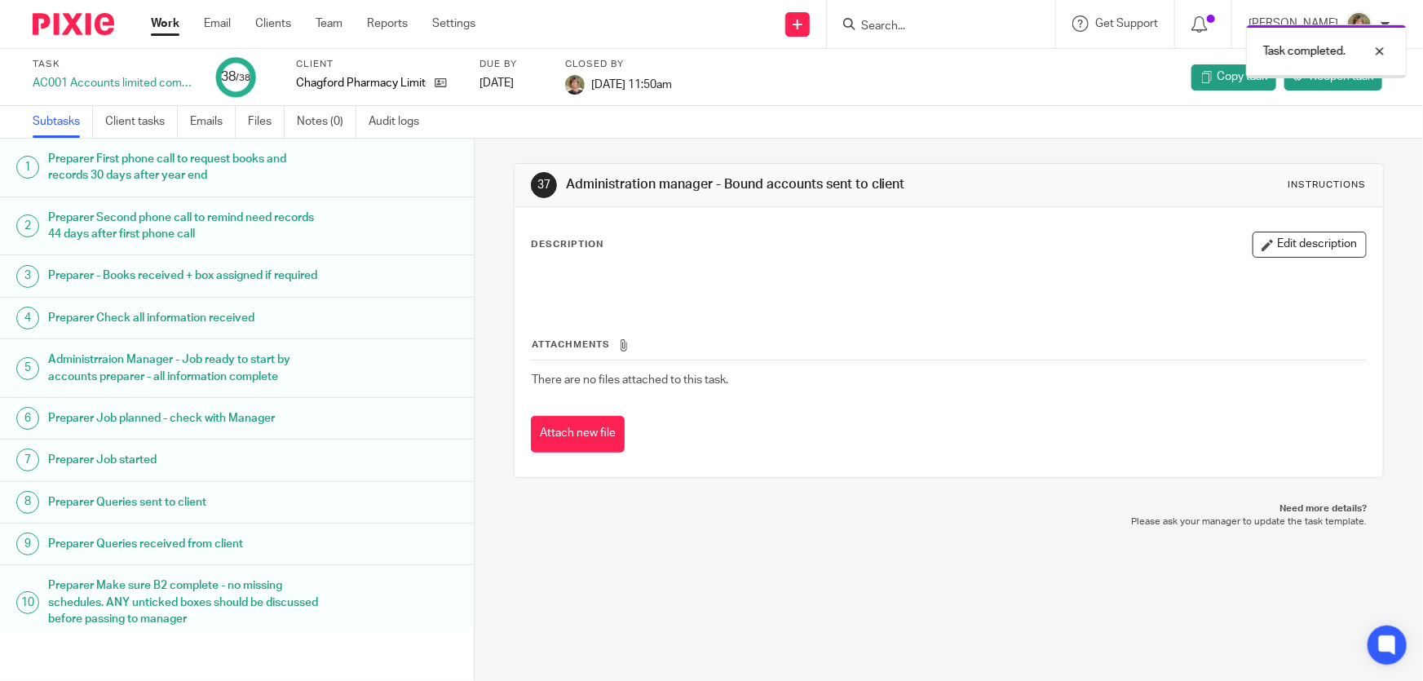
click at [172, 23] on link "Work" at bounding box center [165, 23] width 29 height 16
